Goal: Task Accomplishment & Management: Complete application form

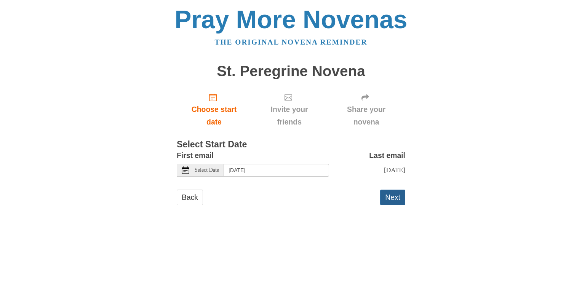
click at [386, 197] on button "Next" at bounding box center [392, 198] width 25 height 16
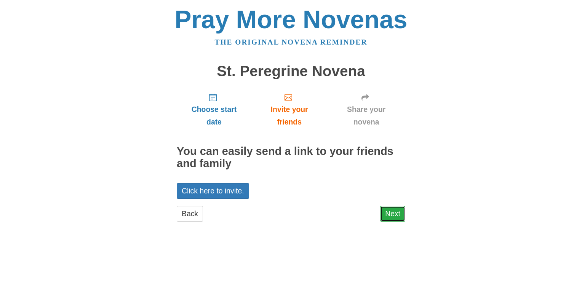
click at [389, 213] on link "Next" at bounding box center [392, 214] width 25 height 16
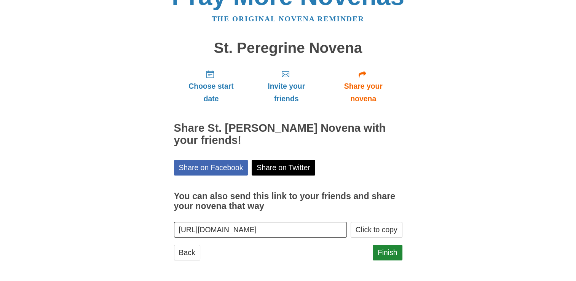
scroll to position [24, 0]
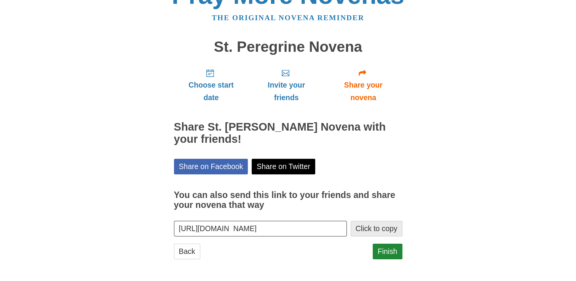
click at [382, 232] on button "Click to copy" at bounding box center [377, 229] width 52 height 16
click at [385, 250] on link "Finish" at bounding box center [388, 252] width 30 height 16
